Goal: Task Accomplishment & Management: Use online tool/utility

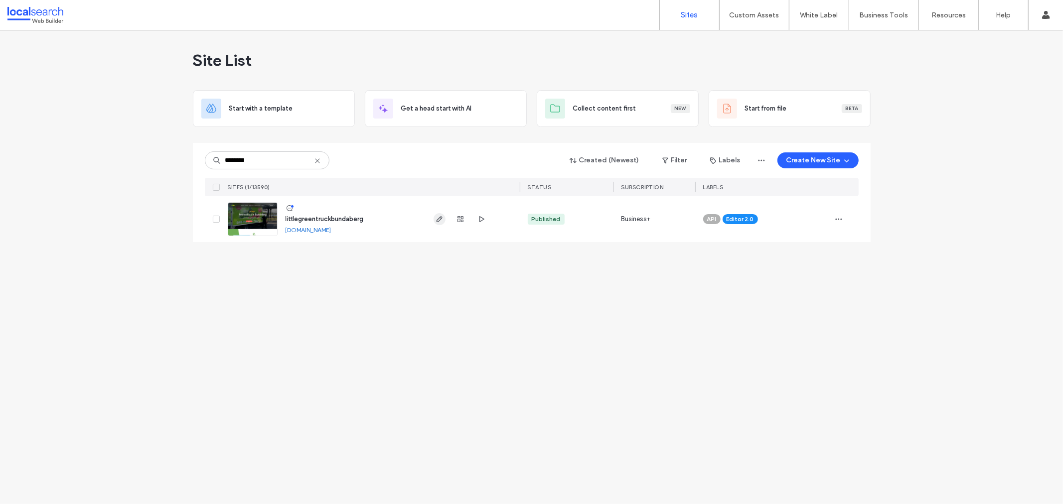
type input "********"
click at [435, 219] on span "button" at bounding box center [440, 219] width 12 height 12
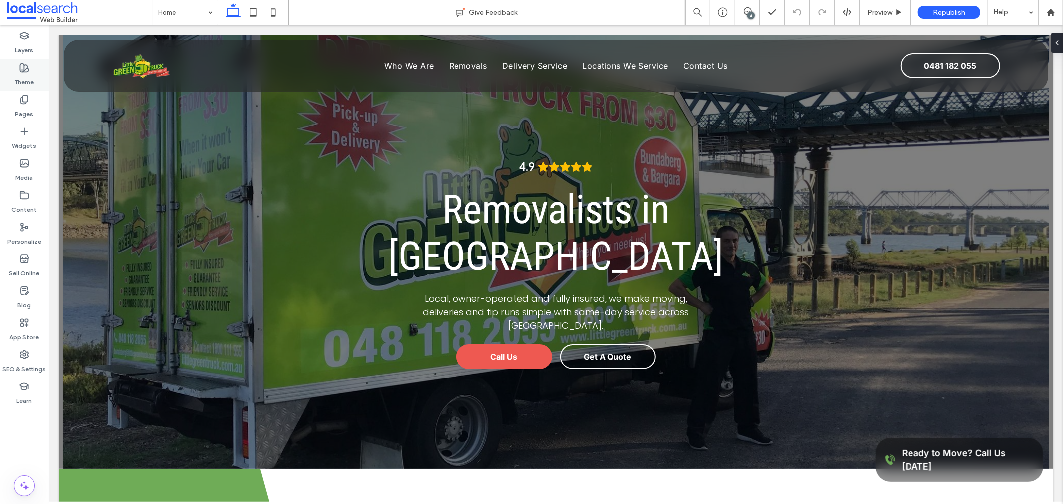
click at [26, 80] on label "Theme" at bounding box center [24, 80] width 19 height 14
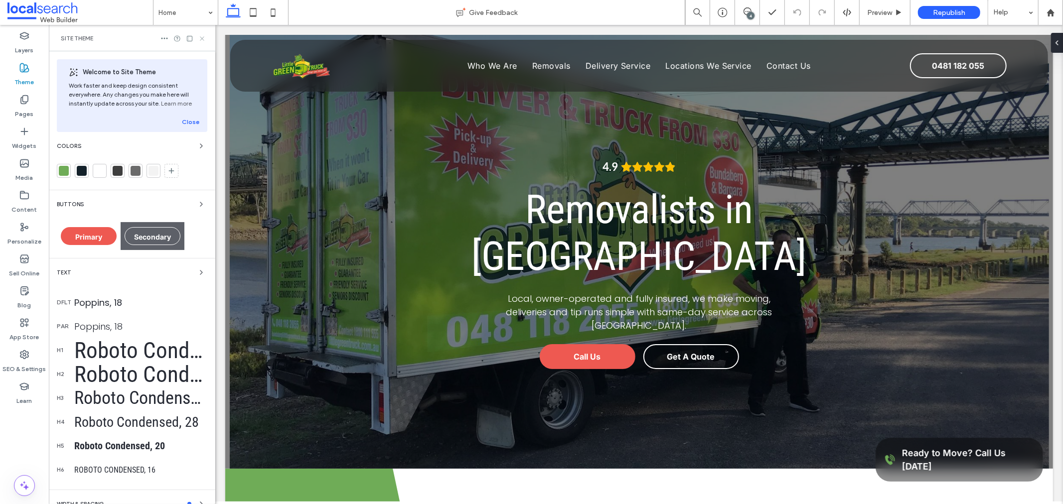
click at [202, 41] on icon at bounding box center [201, 38] width 7 height 7
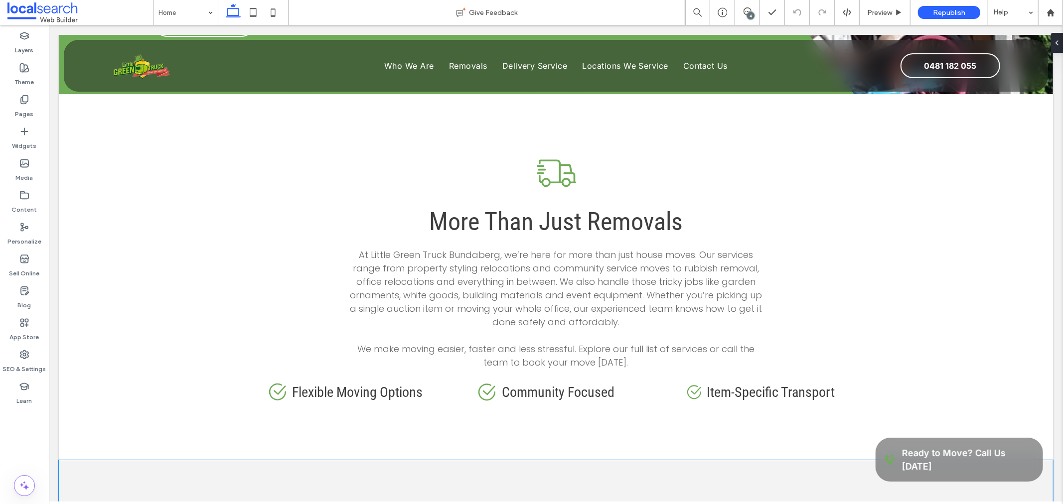
scroll to position [1551, 0]
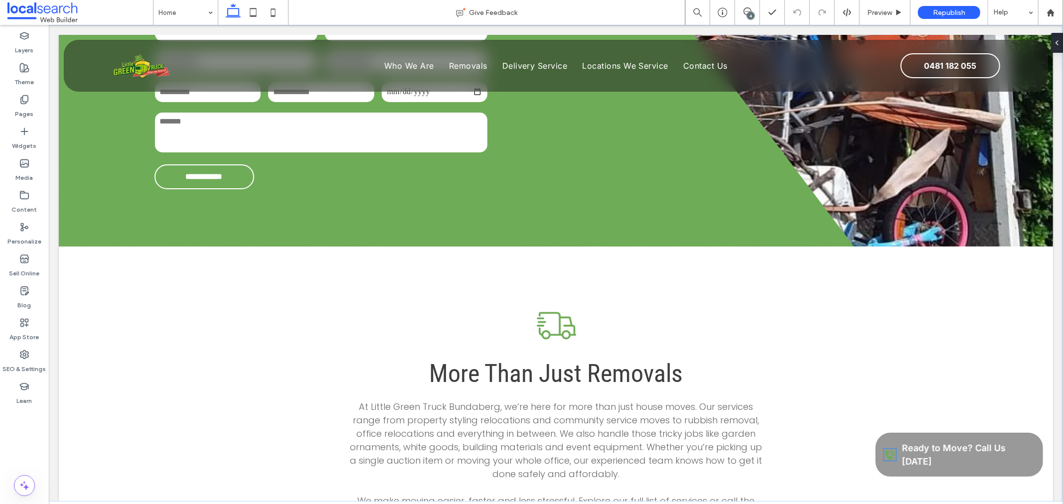
click at [885, 460] on icon at bounding box center [890, 454] width 10 height 10
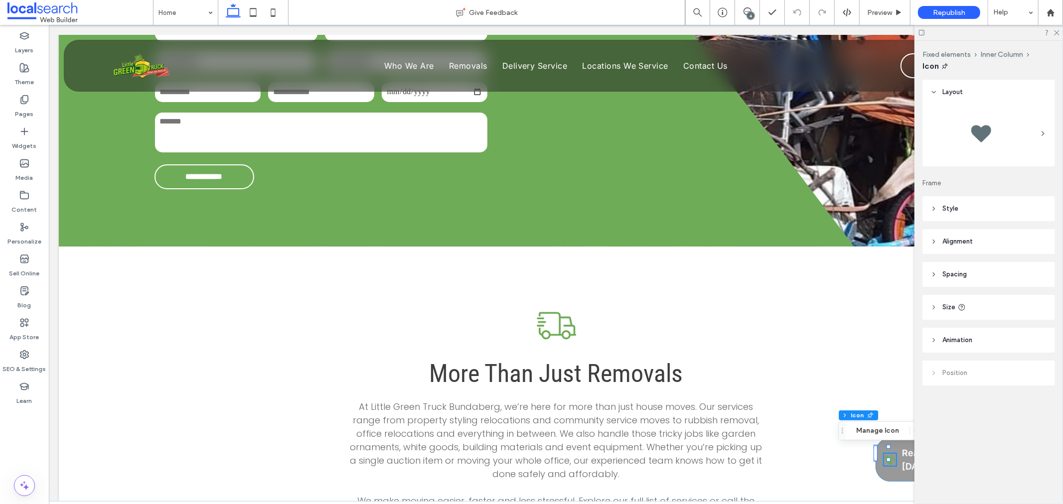
click at [970, 218] on header "Style" at bounding box center [989, 208] width 133 height 25
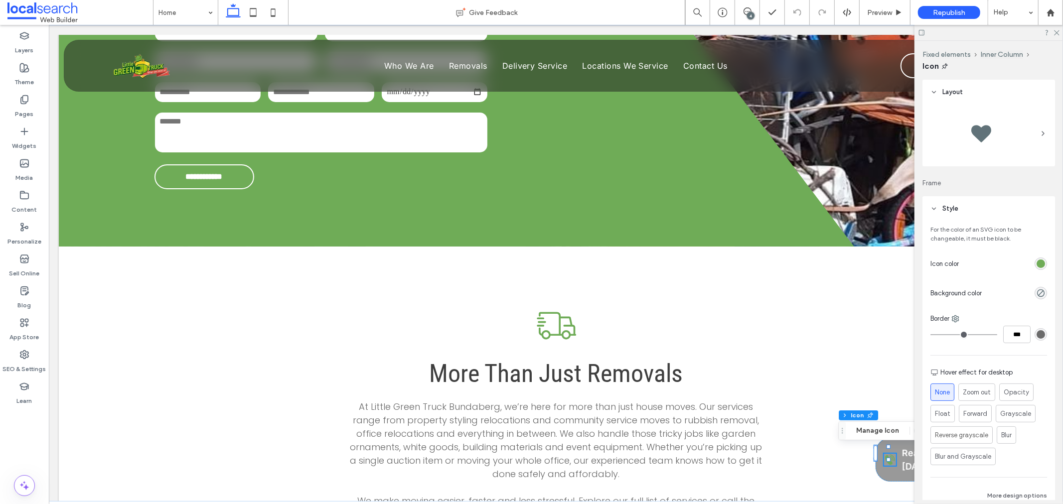
click at [1038, 266] on div "rgb(111, 172, 87)" at bounding box center [1041, 264] width 8 height 8
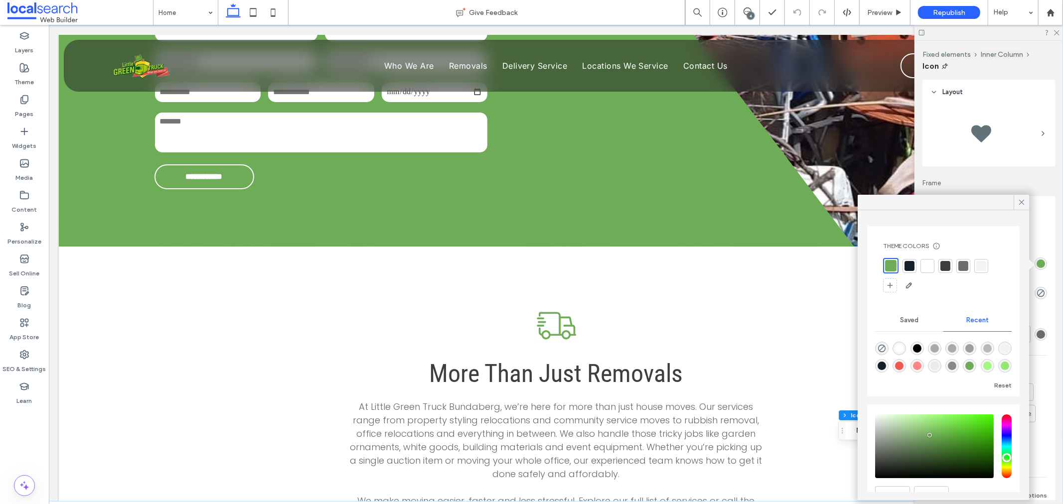
click at [926, 268] on div at bounding box center [928, 266] width 10 height 10
click at [1022, 205] on icon at bounding box center [1021, 202] width 9 height 9
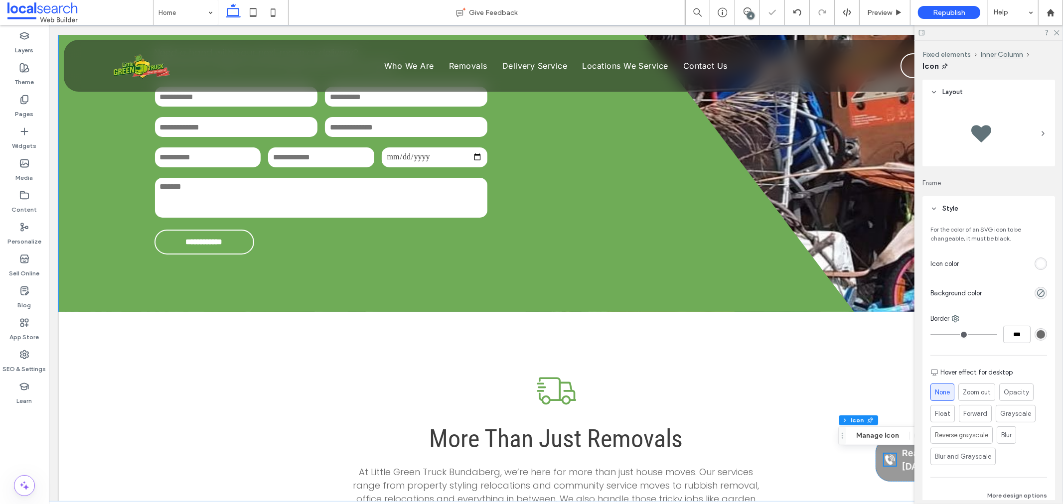
scroll to position [1329, 0]
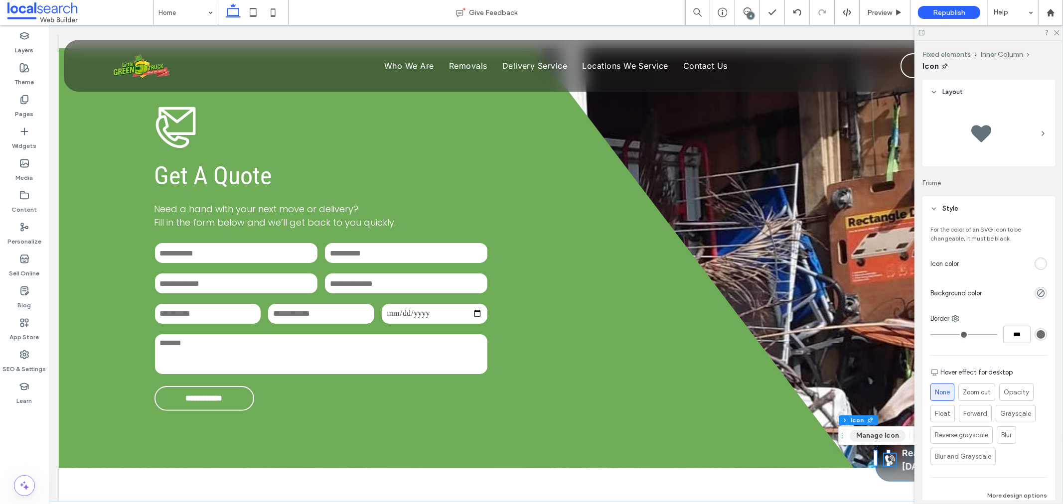
click at [878, 432] on button "Manage Icon" at bounding box center [878, 436] width 56 height 12
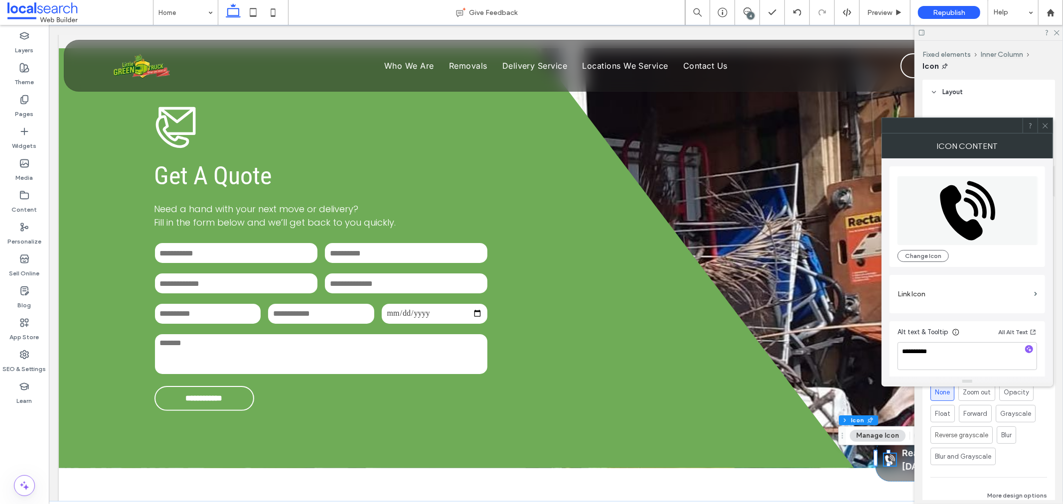
scroll to position [2, 0]
click at [1047, 128] on icon at bounding box center [1045, 125] width 7 height 7
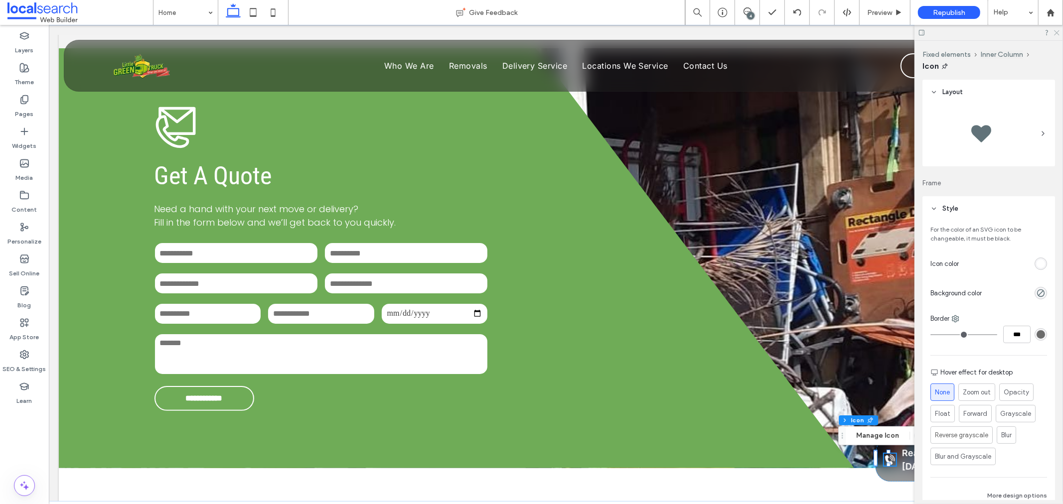
click at [1057, 33] on icon at bounding box center [1056, 32] width 6 height 6
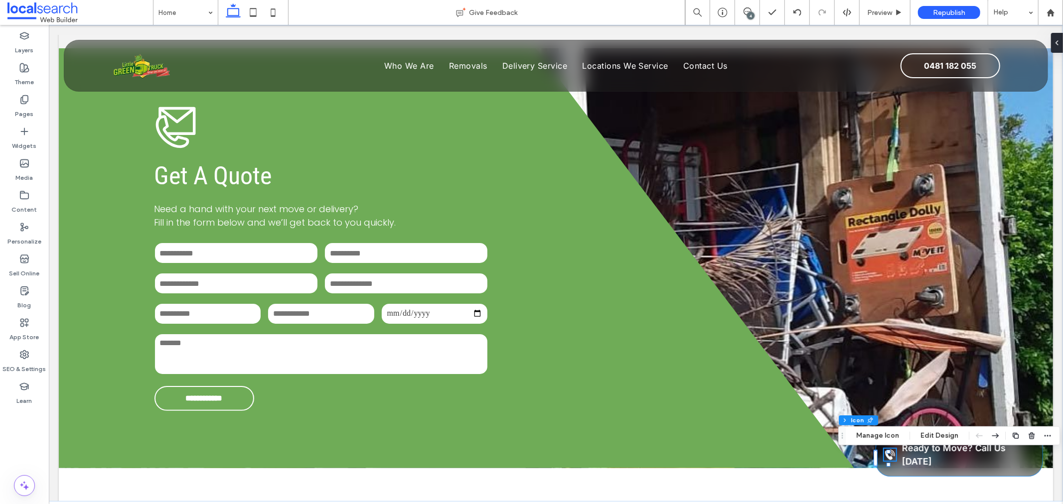
click at [940, 473] on div "Phone Icon Ready to Move? Call Us [DATE]" at bounding box center [958, 455] width 167 height 44
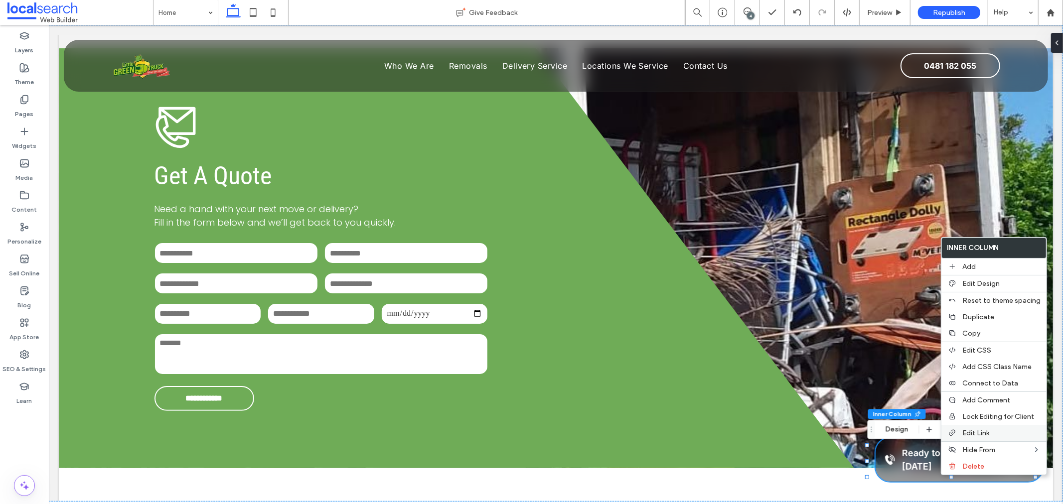
click at [985, 435] on span "Edit Link" at bounding box center [975, 433] width 27 height 8
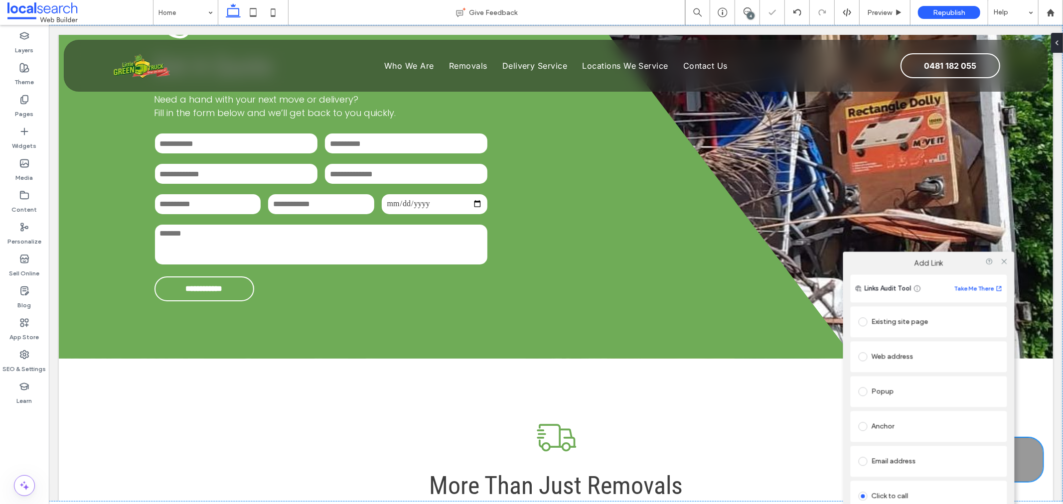
scroll to position [1439, 0]
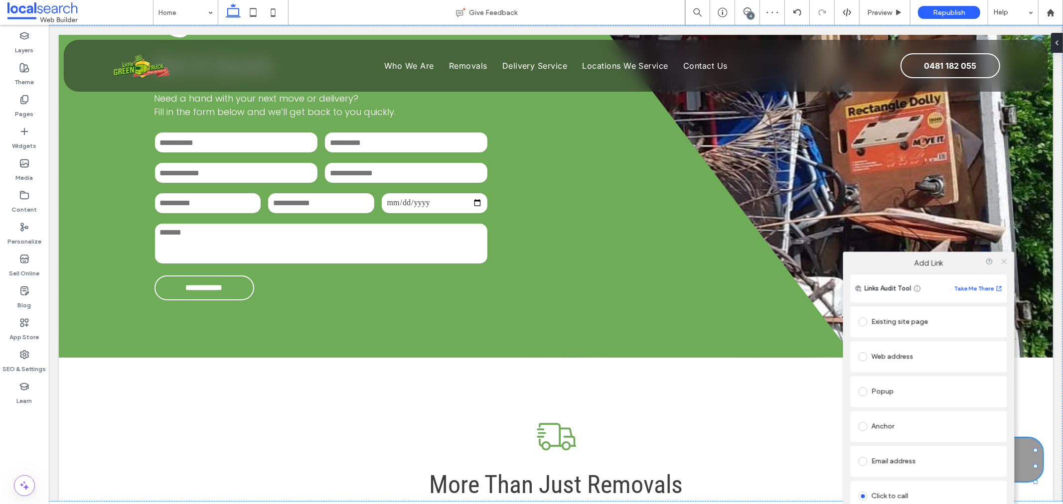
click at [1005, 263] on use at bounding box center [1004, 261] width 5 height 5
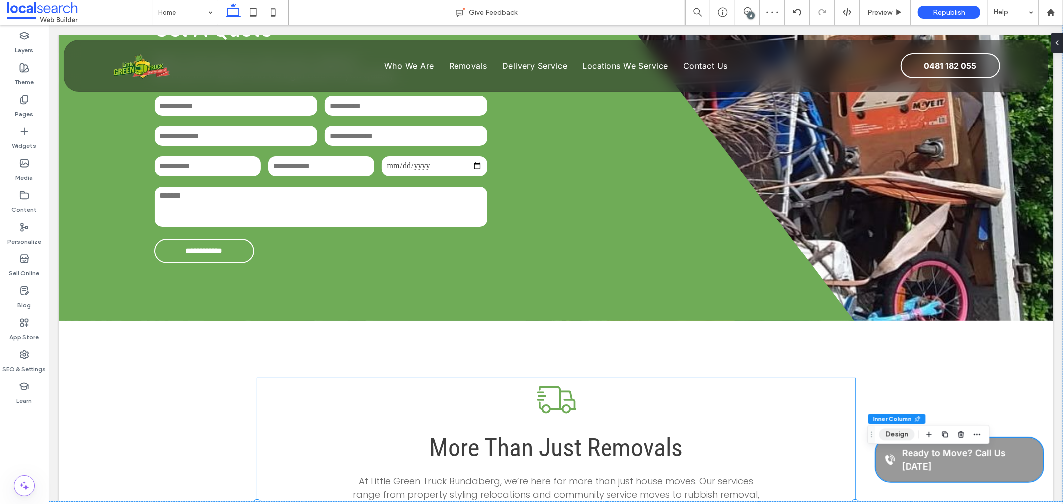
scroll to position [1495, 0]
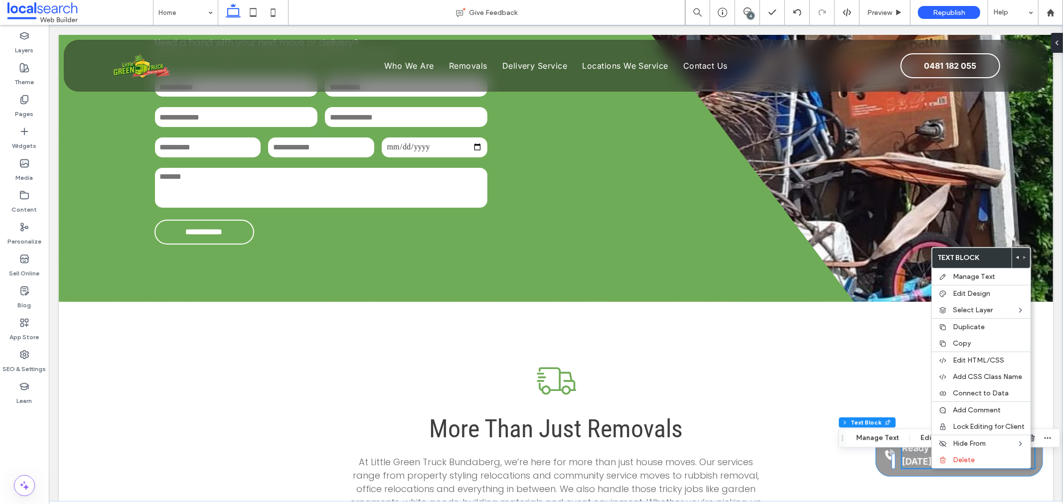
click at [888, 454] on div "Phone Icon Ready to Move? Call Us [DATE]" at bounding box center [958, 455] width 167 height 44
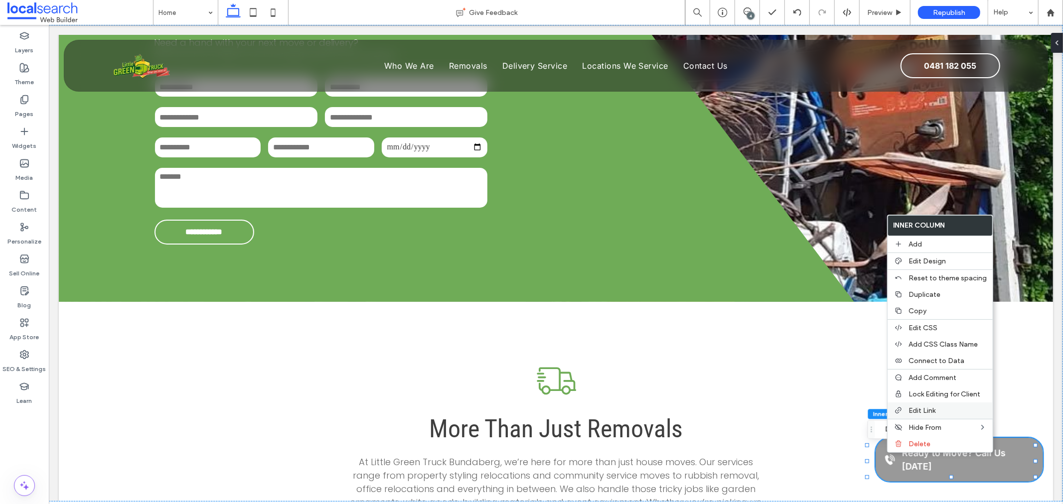
click at [925, 410] on span "Edit Link" at bounding box center [922, 411] width 27 height 8
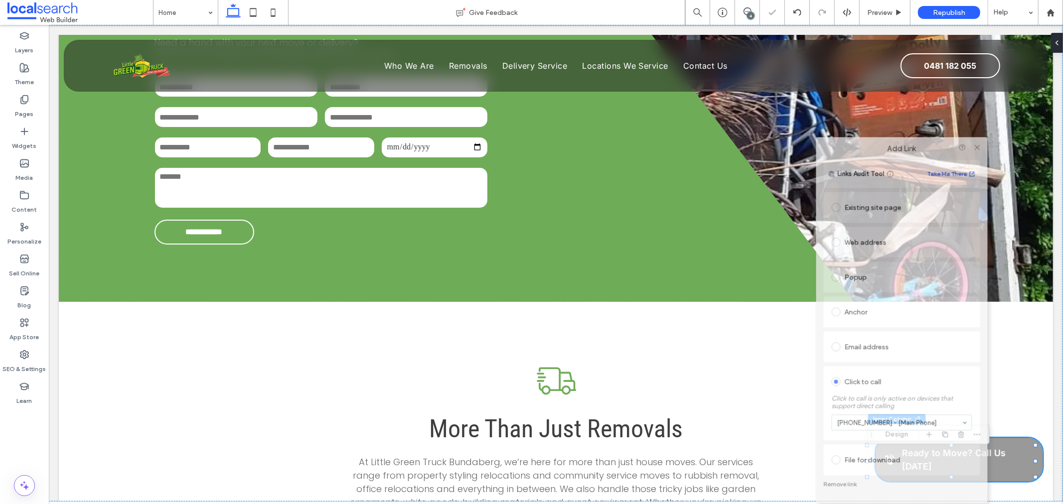
drag, startPoint x: 950, startPoint y: 261, endPoint x: 923, endPoint y: 181, distance: 84.2
click at [923, 181] on div "Add Link Links Audit Tool Take Me There Existing site page Web address Popup An…" at bounding box center [901, 321] width 171 height 366
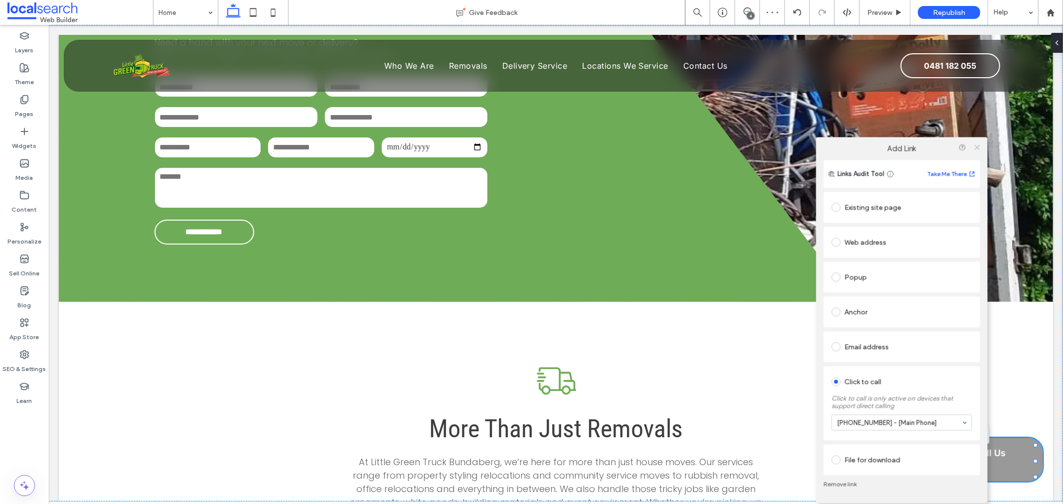
click at [977, 144] on icon at bounding box center [977, 147] width 7 height 7
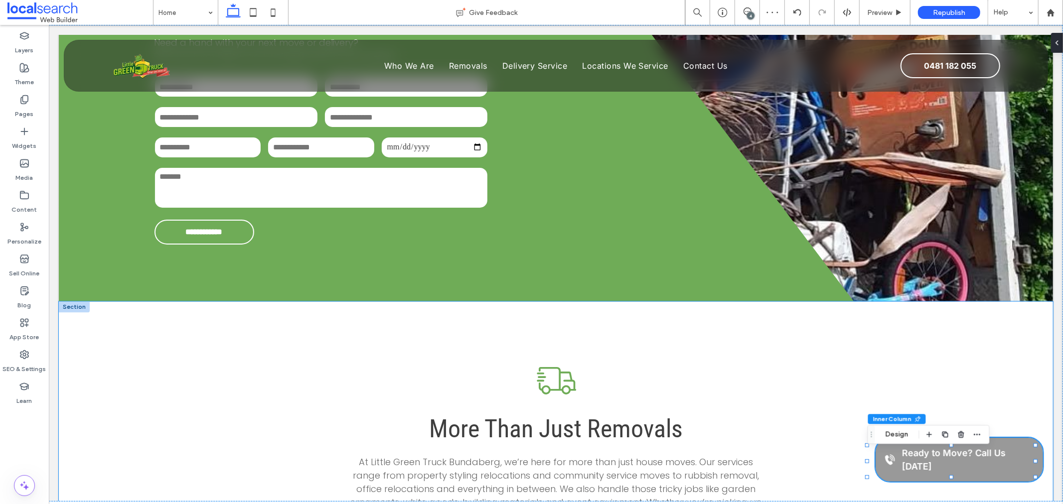
click at [917, 337] on div "Van Icon More Than Just Removals At [GEOGRAPHIC_DATA], we’re here for more than…" at bounding box center [555, 485] width 994 height 366
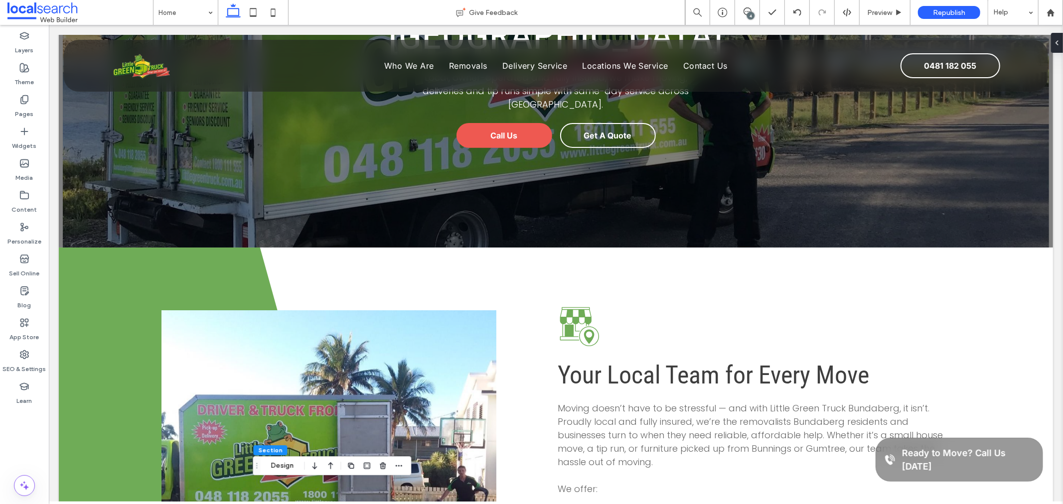
scroll to position [0, 0]
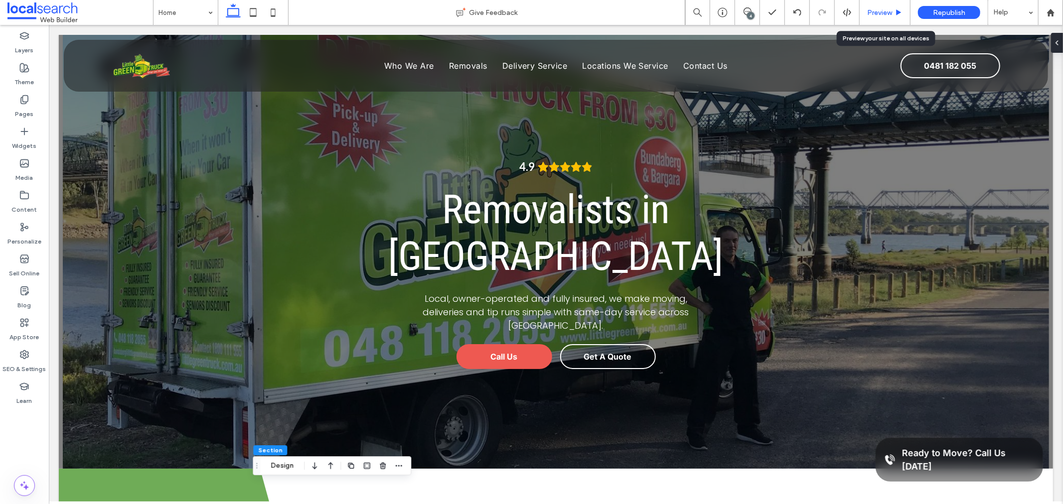
click at [889, 14] on span "Preview" at bounding box center [879, 12] width 25 height 8
